Goal: Information Seeking & Learning: Learn about a topic

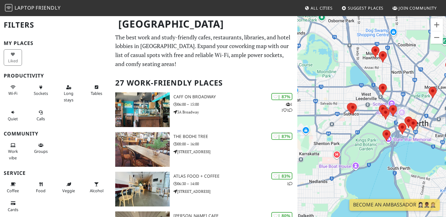
drag, startPoint x: 353, startPoint y: 70, endPoint x: 395, endPoint y: 90, distance: 46.5
click at [395, 90] on div "To navigate, press the arrow keys." at bounding box center [371, 123] width 149 height 217
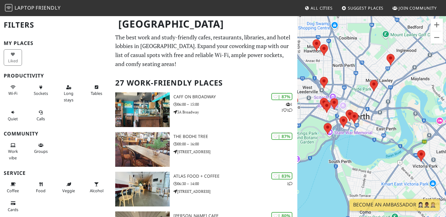
drag, startPoint x: 376, startPoint y: 124, endPoint x: 315, endPoint y: 117, distance: 61.1
click at [315, 117] on div "To navigate, press the arrow keys." at bounding box center [371, 123] width 149 height 217
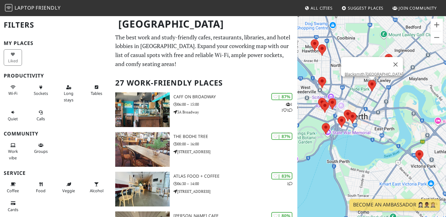
click at [368, 80] on area at bounding box center [368, 80] width 0 height 0
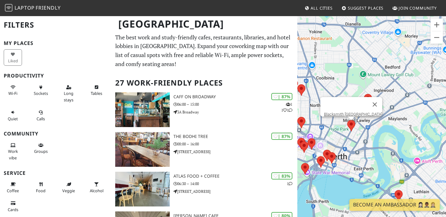
drag, startPoint x: 362, startPoint y: 107, endPoint x: 446, endPoint y: 72, distance: 91.2
click at [446, 72] on div "To navigate, press the arrow keys. Blacksmith [GEOGRAPHIC_DATA]" at bounding box center [371, 123] width 149 height 217
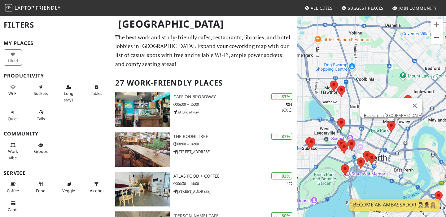
drag, startPoint x: 330, startPoint y: 106, endPoint x: 372, endPoint y: 129, distance: 47.4
click at [372, 129] on div "To navigate, press the arrow keys. Blacksmith [GEOGRAPHIC_DATA]" at bounding box center [371, 123] width 149 height 217
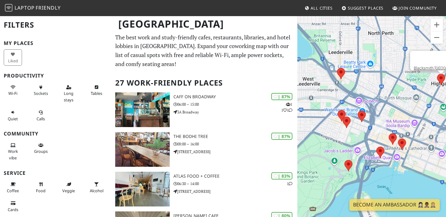
drag, startPoint x: 385, startPoint y: 146, endPoint x: 387, endPoint y: 64, distance: 81.8
click at [387, 64] on div "To navigate, press the arrow keys. Blacksmith [GEOGRAPHIC_DATA]" at bounding box center [371, 123] width 149 height 217
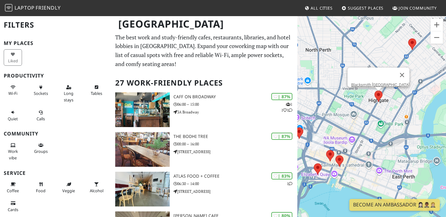
drag, startPoint x: 385, startPoint y: 93, endPoint x: 321, endPoint y: 110, distance: 66.0
click at [321, 110] on div "To navigate, press the arrow keys. Blacksmith [GEOGRAPHIC_DATA]" at bounding box center [371, 123] width 149 height 217
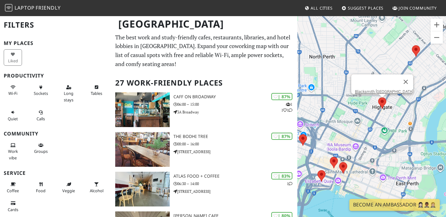
drag, startPoint x: 323, startPoint y: 133, endPoint x: 329, endPoint y: 140, distance: 9.0
click at [329, 140] on div "To navigate, press the arrow keys. Blacksmith [GEOGRAPHIC_DATA]" at bounding box center [371, 123] width 149 height 217
click at [378, 97] on area at bounding box center [378, 97] width 0 height 0
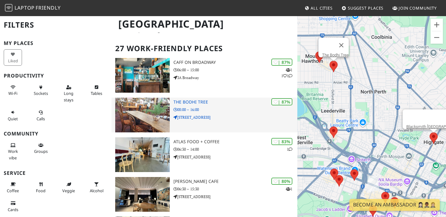
scroll to position [34, 0]
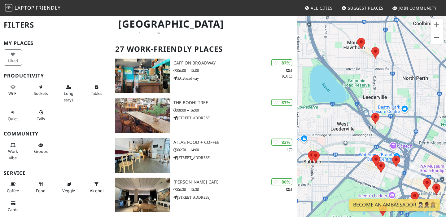
drag, startPoint x: 329, startPoint y: 148, endPoint x: 368, endPoint y: 124, distance: 45.6
click at [368, 124] on div "To navigate, press the arrow keys. Blacksmith [GEOGRAPHIC_DATA]" at bounding box center [371, 123] width 149 height 217
click at [371, 113] on area at bounding box center [371, 113] width 0 height 0
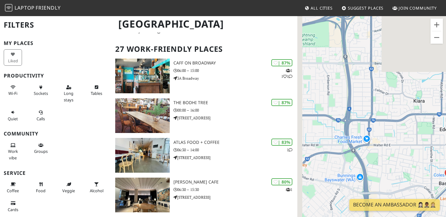
drag, startPoint x: 354, startPoint y: 76, endPoint x: 411, endPoint y: 58, distance: 59.7
click at [411, 58] on div "To navigate, press the arrow keys. Cranked Coffee" at bounding box center [371, 123] width 149 height 217
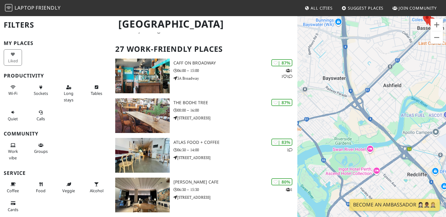
drag, startPoint x: 359, startPoint y: 114, endPoint x: 322, endPoint y: 111, distance: 36.4
click at [322, 111] on div "To navigate, press the arrow keys. Cranked Coffee" at bounding box center [371, 123] width 149 height 217
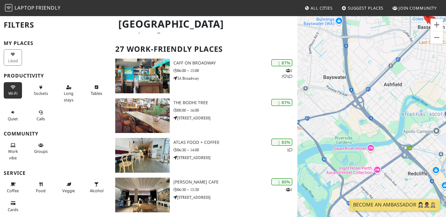
click at [14, 93] on span "Wi-Fi" at bounding box center [12, 93] width 9 height 6
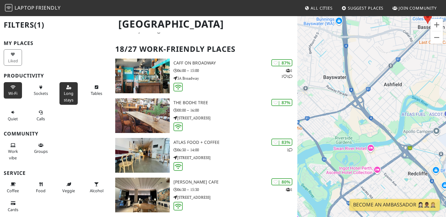
click at [74, 93] on button "Long stays" at bounding box center [68, 93] width 18 height 23
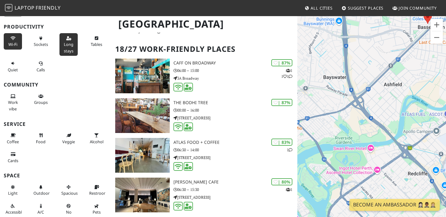
scroll to position [58, 0]
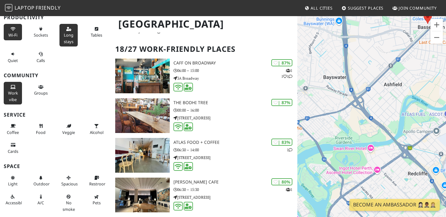
click at [12, 90] on span "Work vibe" at bounding box center [13, 96] width 10 height 12
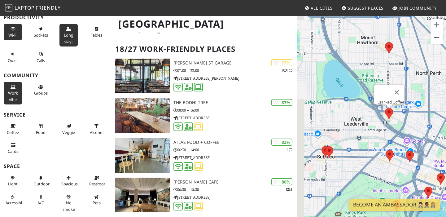
drag, startPoint x: 309, startPoint y: 166, endPoint x: 367, endPoint y: 113, distance: 78.1
click at [367, 113] on div "To navigate, press the arrow keys. Cranked Coffee" at bounding box center [371, 123] width 149 height 217
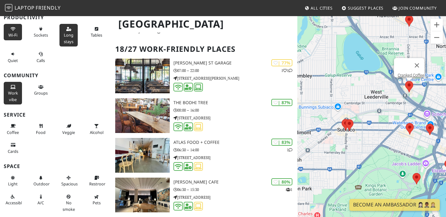
drag, startPoint x: 341, startPoint y: 132, endPoint x: 362, endPoint y: 105, distance: 34.6
click at [362, 105] on div "To navigate, press the arrow keys. Cranked Coffee" at bounding box center [371, 123] width 149 height 217
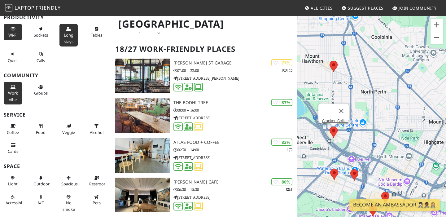
drag, startPoint x: 362, startPoint y: 105, endPoint x: 321, endPoint y: 101, distance: 41.7
click at [321, 101] on div "To navigate, press the arrow keys. Cranked Coffee" at bounding box center [371, 123] width 149 height 217
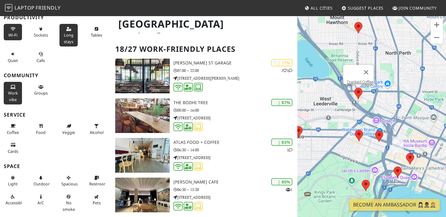
drag, startPoint x: 321, startPoint y: 142, endPoint x: 357, endPoint y: 82, distance: 69.2
click at [357, 82] on div "To navigate, press the arrow keys. Cranked Coffee" at bounding box center [371, 123] width 149 height 217
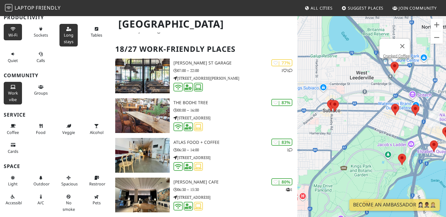
drag, startPoint x: 326, startPoint y: 104, endPoint x: 354, endPoint y: 97, distance: 28.9
click at [354, 97] on div "To navigate, press the arrow keys. Cranked Coffee" at bounding box center [371, 123] width 149 height 217
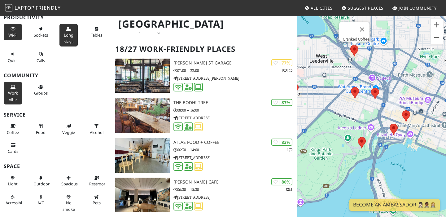
drag, startPoint x: 377, startPoint y: 142, endPoint x: 326, endPoint y: 56, distance: 99.8
click at [326, 56] on div "To navigate, press the arrow keys. Cranked Coffee" at bounding box center [371, 123] width 149 height 217
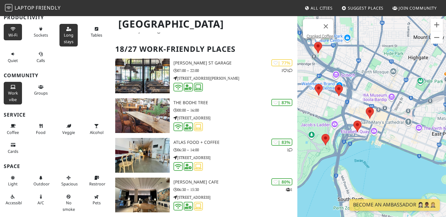
drag, startPoint x: 377, startPoint y: 133, endPoint x: 329, endPoint y: 133, distance: 48.6
click at [329, 133] on div "To navigate, press the arrow keys. Cranked Coffee" at bounding box center [371, 123] width 149 height 217
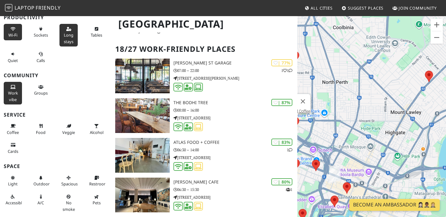
drag, startPoint x: 393, startPoint y: 128, endPoint x: 371, endPoint y: 203, distance: 78.1
click at [371, 183] on body "Laptop Friendly All Cities Suggest Places Join Community [GEOGRAPHIC_DATA] Filt…" at bounding box center [223, 74] width 446 height 217
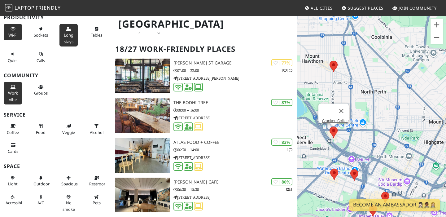
click at [64, 40] on span "Long stays" at bounding box center [69, 38] width 10 height 12
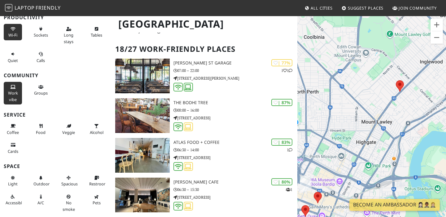
drag, startPoint x: 371, startPoint y: 161, endPoint x: 312, endPoint y: 158, distance: 58.9
click at [312, 158] on div "To navigate, press the arrow keys. Cranked Coffee" at bounding box center [371, 123] width 149 height 217
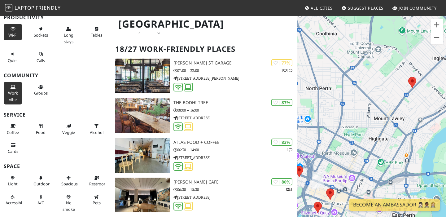
click at [11, 90] on span "Work vibe" at bounding box center [13, 96] width 10 height 12
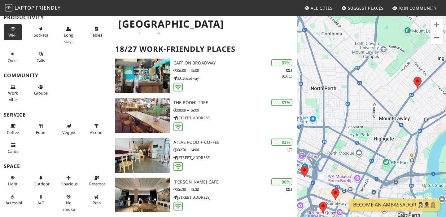
click at [13, 31] on button "Wi-Fi" at bounding box center [13, 32] width 18 height 16
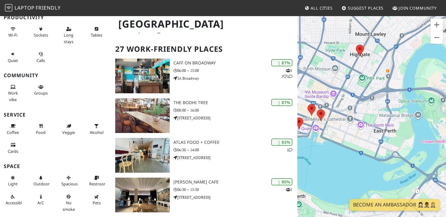
drag, startPoint x: 361, startPoint y: 143, endPoint x: 346, endPoint y: 58, distance: 86.2
click at [346, 58] on div "To navigate, press the arrow keys. Cranked Coffee" at bounding box center [371, 123] width 149 height 217
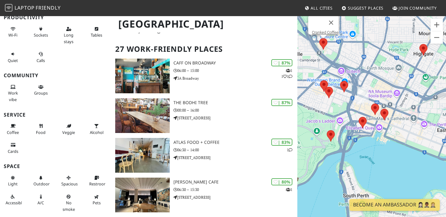
drag, startPoint x: 358, startPoint y: 137, endPoint x: 416, endPoint y: 138, distance: 58.2
click at [416, 138] on div "To navigate, press the arrow keys. Cranked Coffee" at bounding box center [371, 123] width 149 height 217
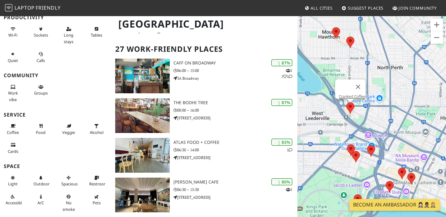
drag, startPoint x: 345, startPoint y: 154, endPoint x: 377, endPoint y: 208, distance: 62.7
click at [377, 183] on body "Laptop Friendly All Cities Suggest Places Join Community [GEOGRAPHIC_DATA] Filt…" at bounding box center [223, 74] width 446 height 217
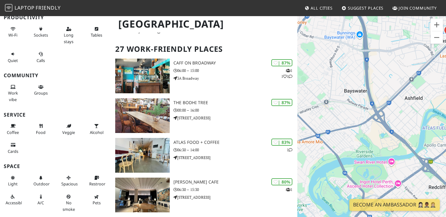
drag, startPoint x: 349, startPoint y: 133, endPoint x: 396, endPoint y: 87, distance: 65.5
click at [396, 87] on div "To navigate, press the arrow keys. Cranked Coffee" at bounding box center [371, 123] width 149 height 217
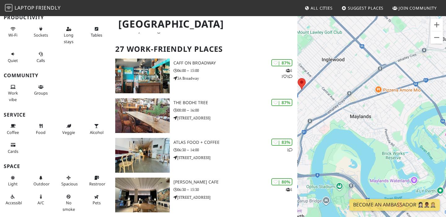
drag, startPoint x: 351, startPoint y: 124, endPoint x: 446, endPoint y: 85, distance: 103.0
click at [446, 85] on div "To navigate, press the arrow keys. Cranked Coffee" at bounding box center [371, 123] width 149 height 217
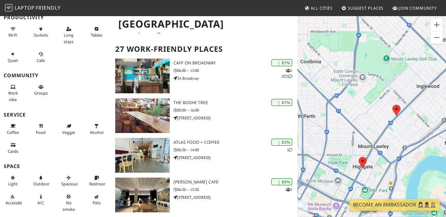
drag, startPoint x: 385, startPoint y: 119, endPoint x: 444, endPoint y: 130, distance: 59.3
click at [444, 137] on div "To navigate, press the arrow keys. Cranked Coffee" at bounding box center [371, 123] width 149 height 217
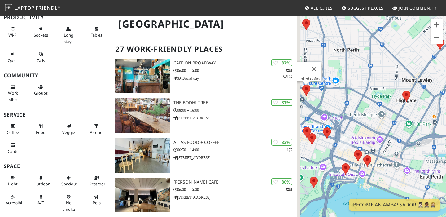
drag, startPoint x: 347, startPoint y: 138, endPoint x: 398, endPoint y: 60, distance: 93.5
click at [398, 60] on div "To navigate, press the arrow keys. Cranked Coffee" at bounding box center [371, 123] width 149 height 217
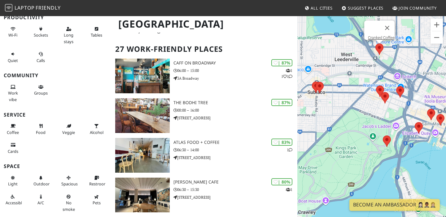
drag, startPoint x: 329, startPoint y: 141, endPoint x: 402, endPoint y: 106, distance: 80.6
click at [402, 106] on div "To navigate, press the arrow keys. Cranked Coffee" at bounding box center [371, 123] width 149 height 217
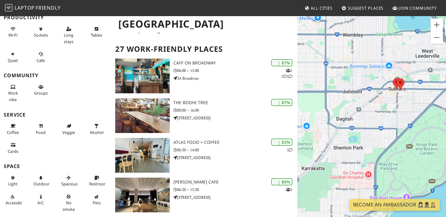
drag, startPoint x: 327, startPoint y: 133, endPoint x: 419, endPoint y: 133, distance: 92.3
click at [419, 133] on div "To navigate, press the arrow keys. Cranked Coffee" at bounding box center [371, 123] width 149 height 217
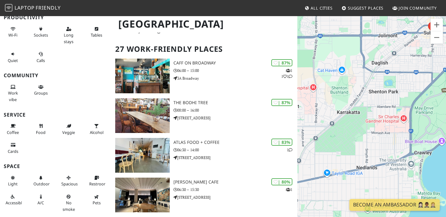
drag, startPoint x: 352, startPoint y: 146, endPoint x: 374, endPoint y: 93, distance: 57.4
click at [374, 93] on div "To navigate, press the arrow keys. Cranked Coffee" at bounding box center [371, 123] width 149 height 217
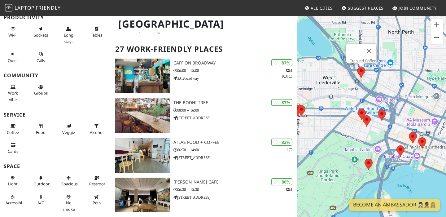
drag, startPoint x: 377, startPoint y: 167, endPoint x: 333, endPoint y: 97, distance: 83.4
click at [333, 97] on div "To navigate, press the arrow keys. Cranked Coffee" at bounding box center [371, 123] width 149 height 217
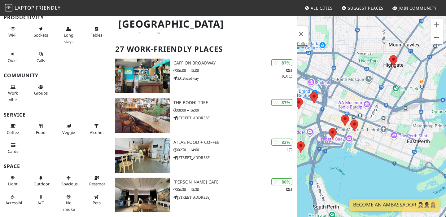
drag, startPoint x: 418, startPoint y: 185, endPoint x: 348, endPoint y: 167, distance: 72.2
click at [348, 167] on div "To navigate, press the arrow keys. Cranked Coffee" at bounding box center [371, 123] width 149 height 217
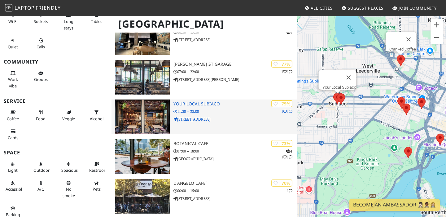
scroll to position [191, 0]
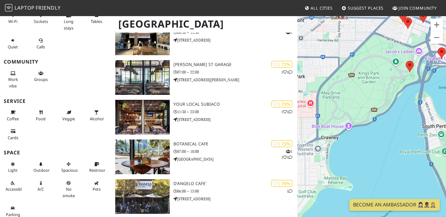
drag, startPoint x: 318, startPoint y: 136, endPoint x: 316, endPoint y: 176, distance: 40.3
click at [316, 176] on div "To navigate, press the arrow keys. Cranked Coffee" at bounding box center [371, 123] width 149 height 217
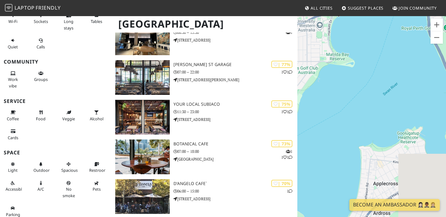
drag, startPoint x: 339, startPoint y: 141, endPoint x: 340, endPoint y: 16, distance: 124.8
click at [340, 16] on div "To navigate, press the arrow keys. Cranked Coffee" at bounding box center [371, 123] width 149 height 217
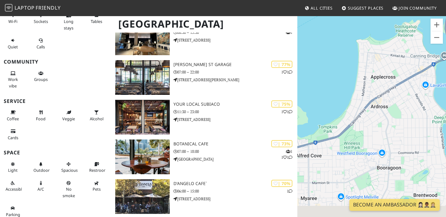
drag, startPoint x: 331, startPoint y: 73, endPoint x: 332, endPoint y: -30, distance: 102.8
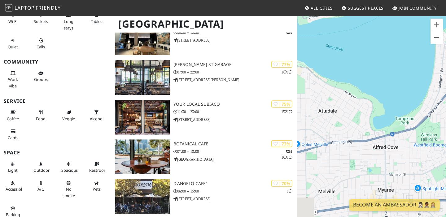
drag, startPoint x: 338, startPoint y: 88, endPoint x: 428, endPoint y: 81, distance: 90.4
click at [428, 81] on div "To navigate, press the arrow keys. Cranked Coffee" at bounding box center [371, 123] width 149 height 217
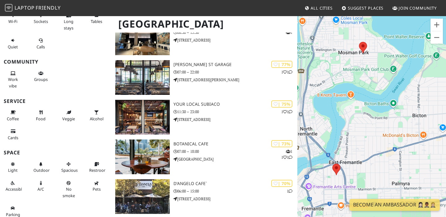
drag, startPoint x: 354, startPoint y: 138, endPoint x: 446, endPoint y: 136, distance: 91.4
click at [446, 136] on div "To navigate, press the arrow keys. Cranked Coffee" at bounding box center [371, 123] width 149 height 217
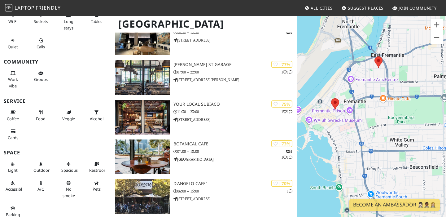
drag, startPoint x: 361, startPoint y: 159, endPoint x: 403, endPoint y: 50, distance: 116.8
click at [403, 50] on div "To navigate, press the arrow keys. Cranked Coffee" at bounding box center [371, 123] width 149 height 217
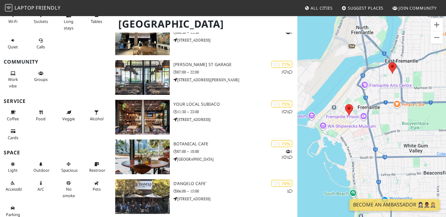
drag, startPoint x: 402, startPoint y: 68, endPoint x: 416, endPoint y: 61, distance: 15.5
click at [416, 61] on div "To navigate, press the arrow keys. Cranked Coffee" at bounding box center [371, 123] width 149 height 217
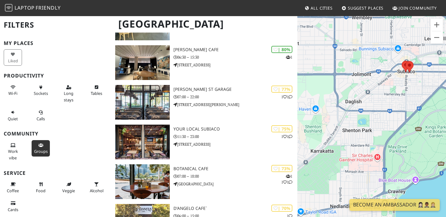
scroll to position [163, 0]
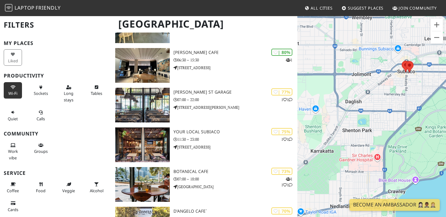
click at [11, 86] on icon at bounding box center [13, 87] width 5 height 4
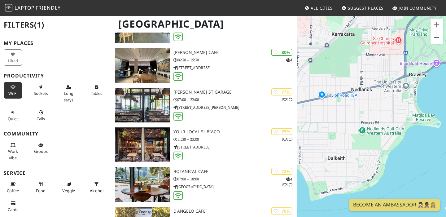
drag, startPoint x: 349, startPoint y: 146, endPoint x: 373, endPoint y: 4, distance: 144.1
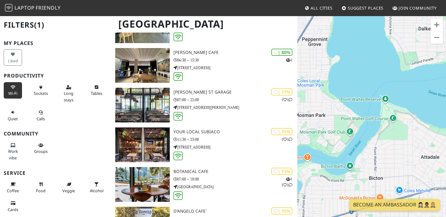
drag, startPoint x: 334, startPoint y: 87, endPoint x: 435, endPoint y: -21, distance: 147.9
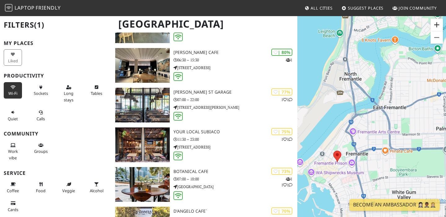
drag, startPoint x: 375, startPoint y: 121, endPoint x: 438, endPoint y: 25, distance: 115.2
click at [438, 25] on div "To navigate, press the arrow keys. Cranked Coffee Keyboard shortcuts Map Data M…" at bounding box center [371, 123] width 149 height 217
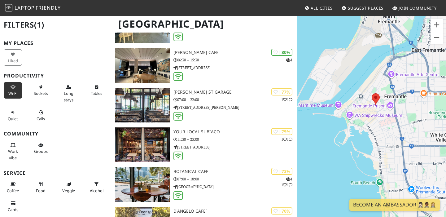
drag, startPoint x: 377, startPoint y: 104, endPoint x: 417, endPoint y: 47, distance: 69.6
click at [417, 47] on div "To navigate, press the arrow keys. Cranked Coffee" at bounding box center [371, 123] width 149 height 217
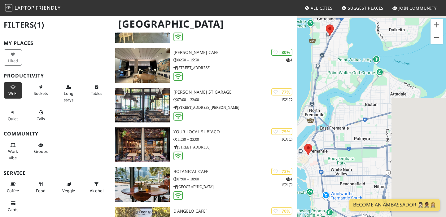
drag, startPoint x: 393, startPoint y: 103, endPoint x: 314, endPoint y: 156, distance: 95.7
click at [314, 156] on div "To navigate, press the arrow keys. Cranked Coffee" at bounding box center [371, 123] width 149 height 217
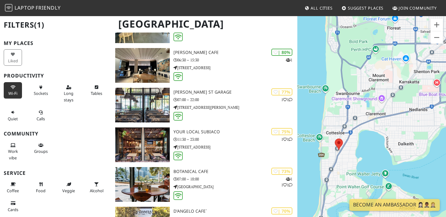
drag, startPoint x: 355, startPoint y: 71, endPoint x: 370, endPoint y: 180, distance: 110.7
click at [370, 180] on div "To navigate, press the arrow keys. Cranked Coffee" at bounding box center [371, 123] width 149 height 217
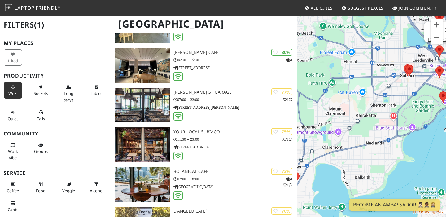
drag, startPoint x: 406, startPoint y: 141, endPoint x: 361, endPoint y: 175, distance: 56.6
click at [361, 175] on div "To navigate, press the arrow keys. Cranked Coffee" at bounding box center [371, 123] width 149 height 217
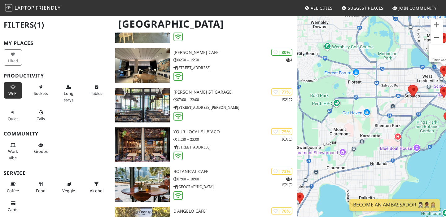
drag, startPoint x: 364, startPoint y: 127, endPoint x: 369, endPoint y: 148, distance: 21.1
click at [369, 148] on div "To navigate, press the arrow keys. Cranked Coffee" at bounding box center [371, 123] width 149 height 217
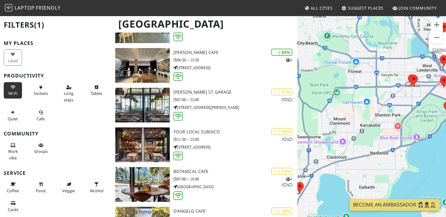
drag, startPoint x: 368, startPoint y: 148, endPoint x: 368, endPoint y: 137, distance: 11.5
click at [368, 137] on div "To navigate, press the arrow keys. Cranked Coffee" at bounding box center [371, 123] width 149 height 217
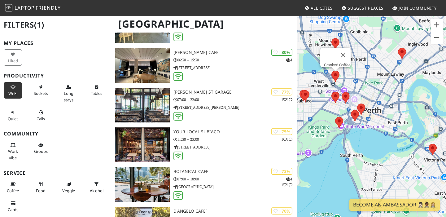
drag, startPoint x: 364, startPoint y: 106, endPoint x: 317, endPoint y: 121, distance: 49.3
click at [317, 121] on div "To navigate, press the arrow keys. Cranked Coffee" at bounding box center [371, 123] width 149 height 217
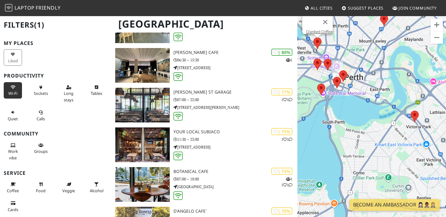
drag, startPoint x: 355, startPoint y: 170, endPoint x: 336, endPoint y: 136, distance: 38.5
click at [336, 136] on div "To navigate, press the arrow keys. Cranked Coffee" at bounding box center [371, 123] width 149 height 217
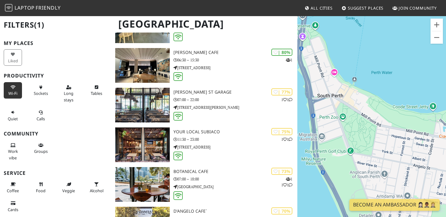
drag, startPoint x: 352, startPoint y: 130, endPoint x: 355, endPoint y: 147, distance: 16.6
click at [355, 147] on div "To navigate, press the arrow keys. Cranked Coffee" at bounding box center [371, 123] width 149 height 217
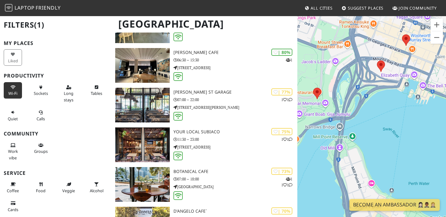
drag, startPoint x: 344, startPoint y: 145, endPoint x: 388, endPoint y: 115, distance: 53.1
click at [388, 115] on div "To navigate, press the arrow keys. Cranked Coffee" at bounding box center [371, 123] width 149 height 217
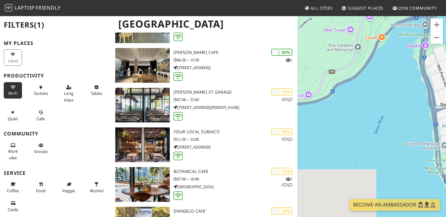
drag, startPoint x: 350, startPoint y: 139, endPoint x: 420, endPoint y: 48, distance: 115.0
click at [420, 48] on div "To navigate, press the arrow keys. Cranked Coffee" at bounding box center [371, 123] width 149 height 217
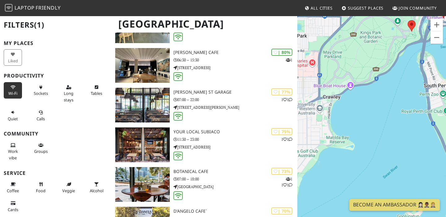
drag, startPoint x: 341, startPoint y: 146, endPoint x: 390, endPoint y: 111, distance: 60.3
click at [390, 111] on div "To navigate, press the arrow keys. Cranked Coffee" at bounding box center [371, 123] width 149 height 217
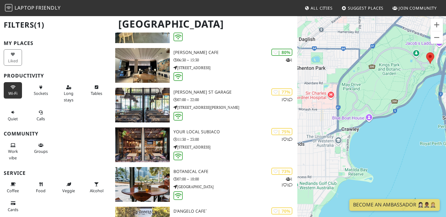
drag, startPoint x: 386, startPoint y: 127, endPoint x: 366, endPoint y: 180, distance: 56.3
click at [366, 180] on div "To navigate, press the arrow keys. Cranked Coffee" at bounding box center [371, 123] width 149 height 217
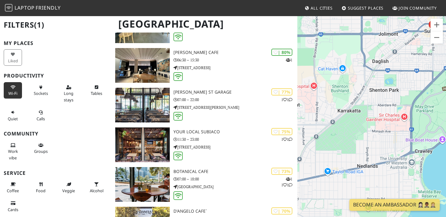
drag, startPoint x: 366, startPoint y: 180, endPoint x: 446, endPoint y: 195, distance: 80.7
click at [446, 195] on div "To navigate, press the arrow keys. Cranked Coffee" at bounding box center [371, 123] width 149 height 217
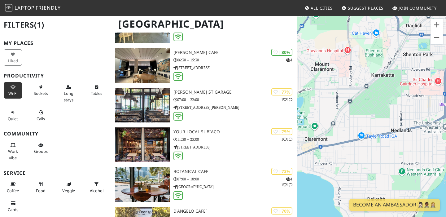
drag, startPoint x: 376, startPoint y: 175, endPoint x: 411, endPoint y: 139, distance: 49.9
click at [411, 139] on div "To navigate, press the arrow keys. Cranked Coffee" at bounding box center [371, 123] width 149 height 217
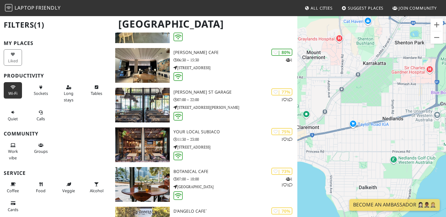
drag, startPoint x: 406, startPoint y: 159, endPoint x: 396, endPoint y: 147, distance: 16.0
click at [396, 147] on div "To navigate, press the arrow keys. Cranked Coffee" at bounding box center [371, 123] width 149 height 217
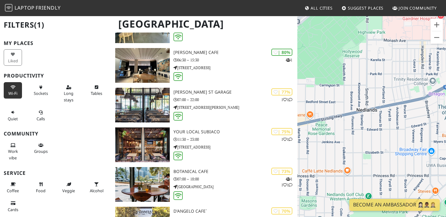
drag, startPoint x: 395, startPoint y: 129, endPoint x: 373, endPoint y: 132, distance: 22.2
click at [373, 132] on div "To navigate, press the arrow keys. Cranked Coffee" at bounding box center [371, 123] width 149 height 217
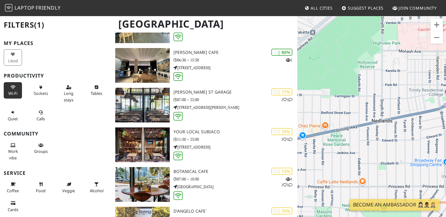
drag, startPoint x: 365, startPoint y: 142, endPoint x: 377, endPoint y: 153, distance: 16.9
click at [377, 153] on div "To navigate, press the arrow keys. Cranked Coffee" at bounding box center [371, 123] width 149 height 217
click at [363, 184] on div "To navigate, press the arrow keys. Cranked Coffee" at bounding box center [371, 123] width 149 height 217
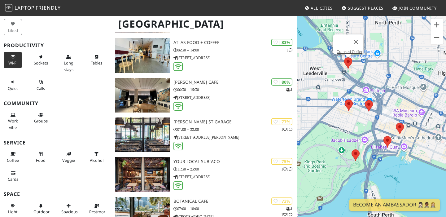
scroll to position [31, 0]
